Goal: Information Seeking & Learning: Learn about a topic

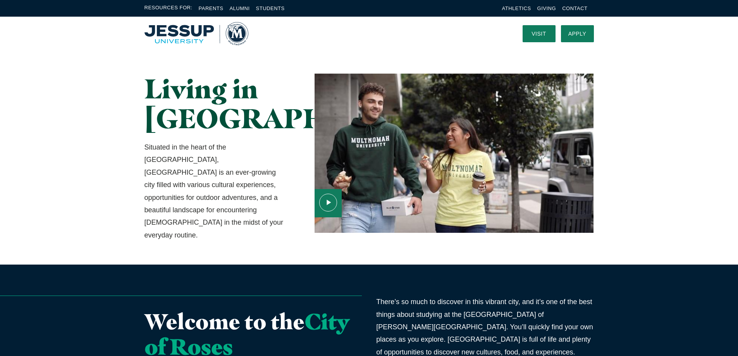
click at [171, 38] on img "Home" at bounding box center [197, 33] width 104 height 23
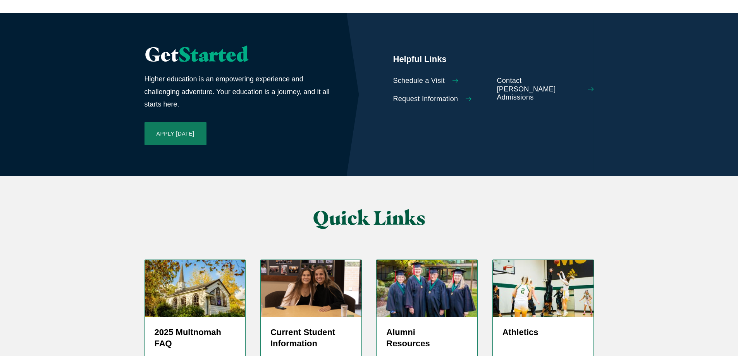
scroll to position [1758, 0]
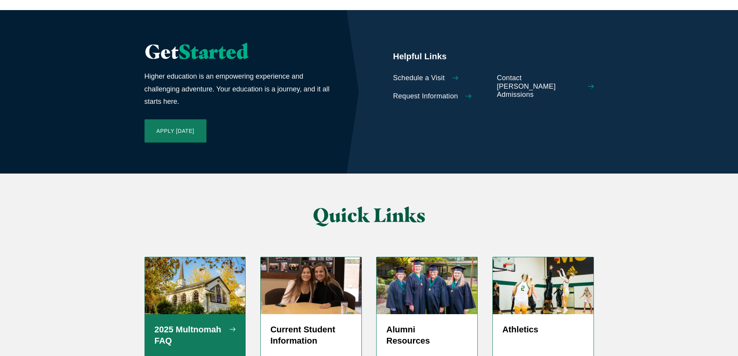
click at [200, 324] on h5 "2025 Multnomah FAQ" at bounding box center [195, 335] width 81 height 23
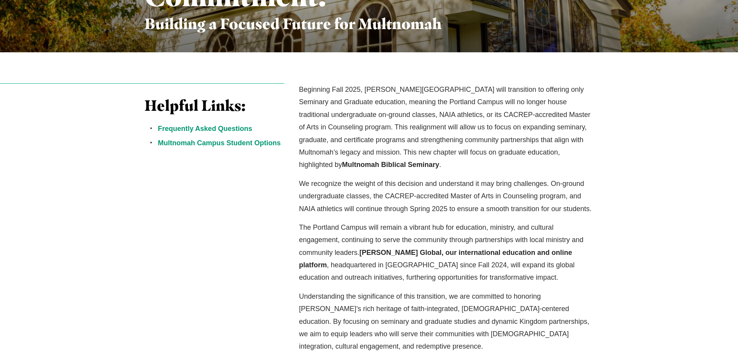
scroll to position [194, 0]
